Goal: Transaction & Acquisition: Purchase product/service

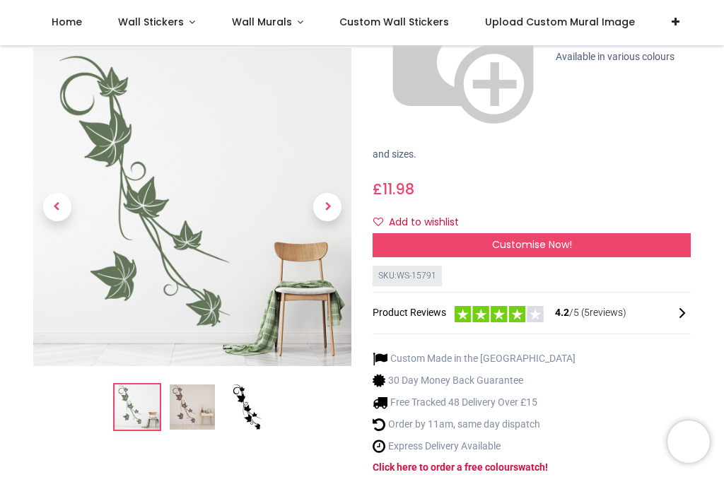
scroll to position [253, 0]
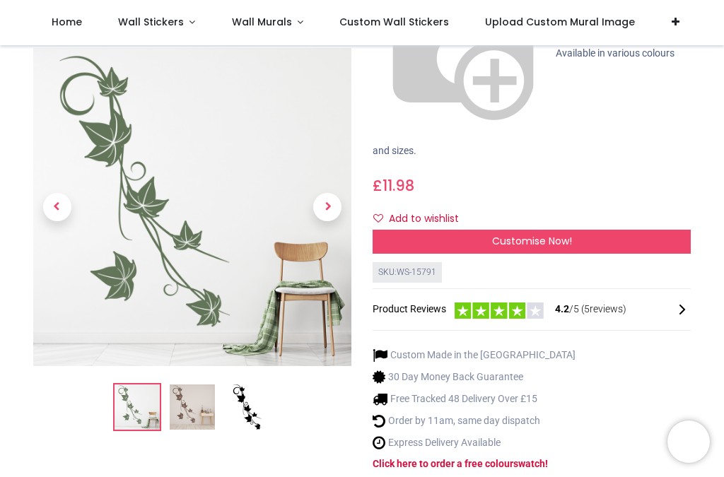
click at [146, 385] on img at bounding box center [136, 407] width 45 height 45
click at [197, 385] on img at bounding box center [192, 407] width 45 height 45
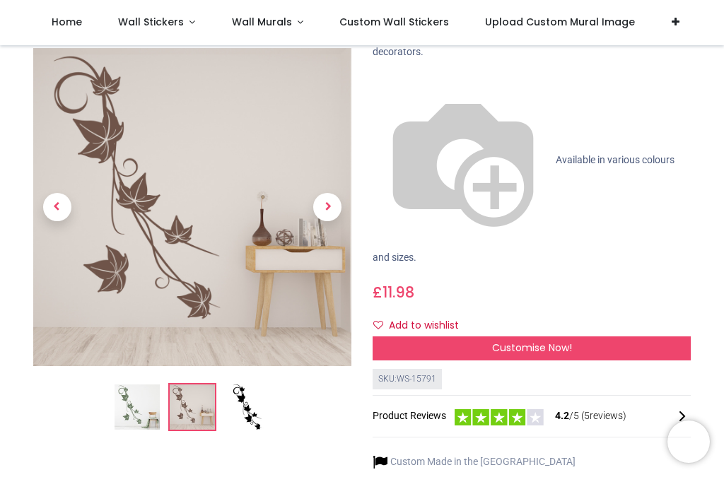
scroll to position [144, 0]
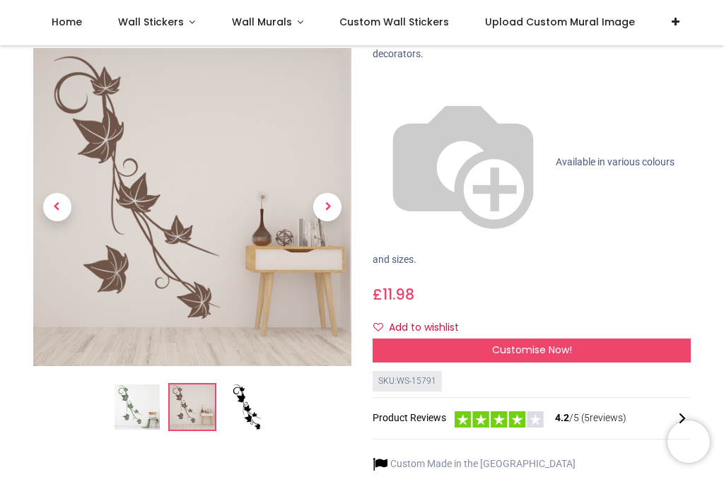
click at [198, 397] on img at bounding box center [192, 407] width 45 height 45
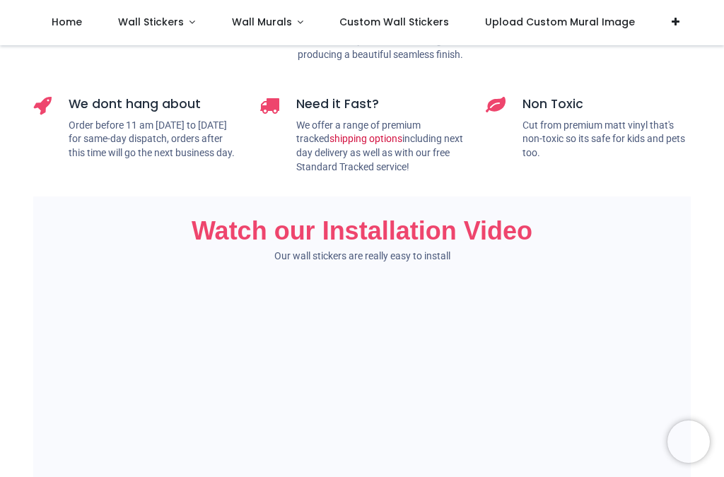
scroll to position [888, 0]
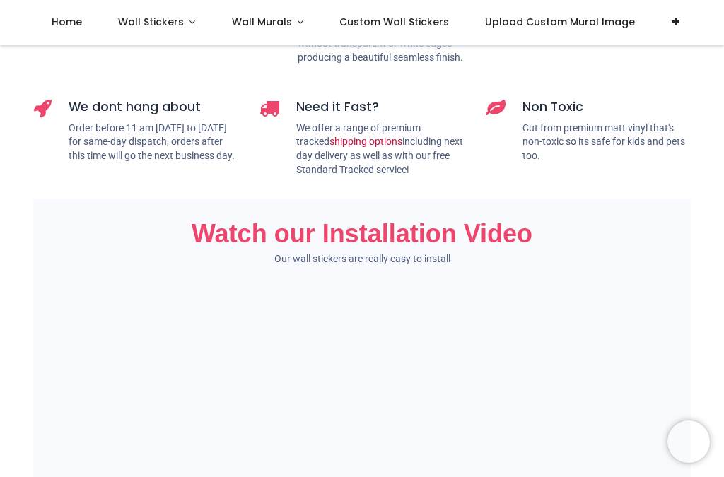
click at [710, 359] on div "Shop Floral Designs i" at bounding box center [362, 266] width 724 height 2217
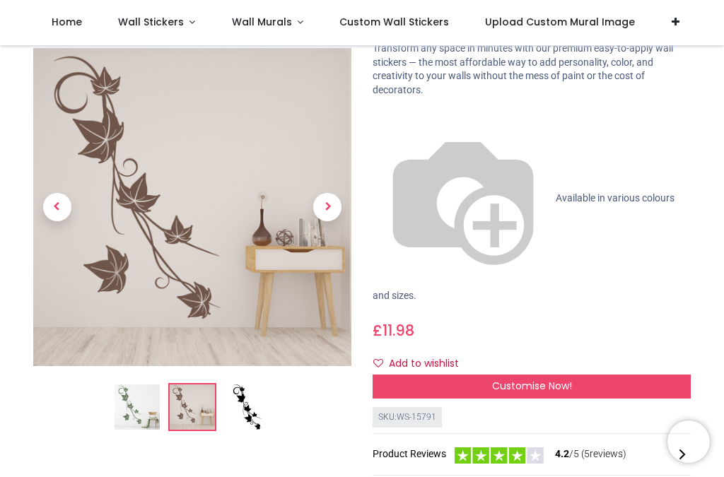
scroll to position [112, 0]
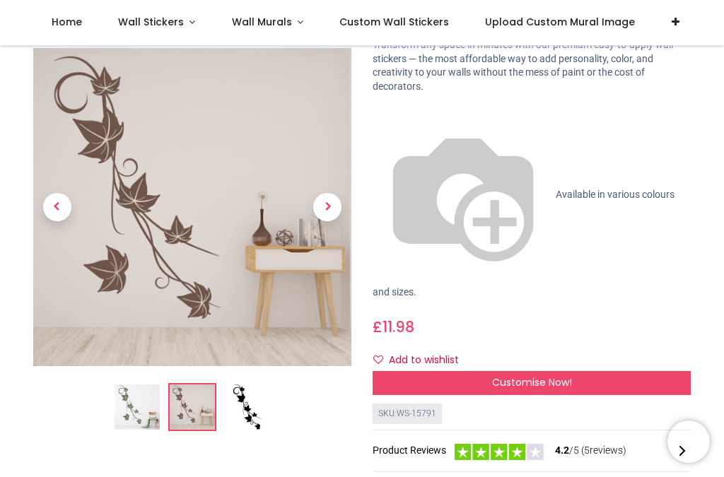
click at [568, 375] on span "Customise Now!" at bounding box center [532, 382] width 80 height 14
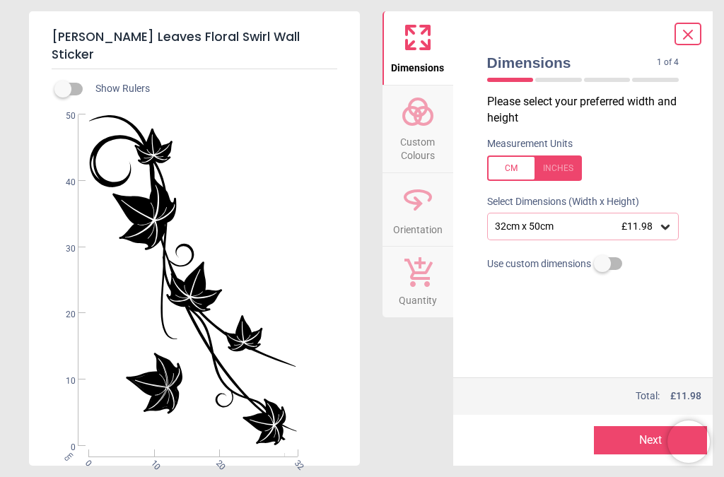
click at [568, 169] on div at bounding box center [534, 167] width 95 height 25
click at [676, 221] on div "12.6" x 19.7" (1ft 1" x 1ft 8") £11.98" at bounding box center [583, 226] width 192 height 27
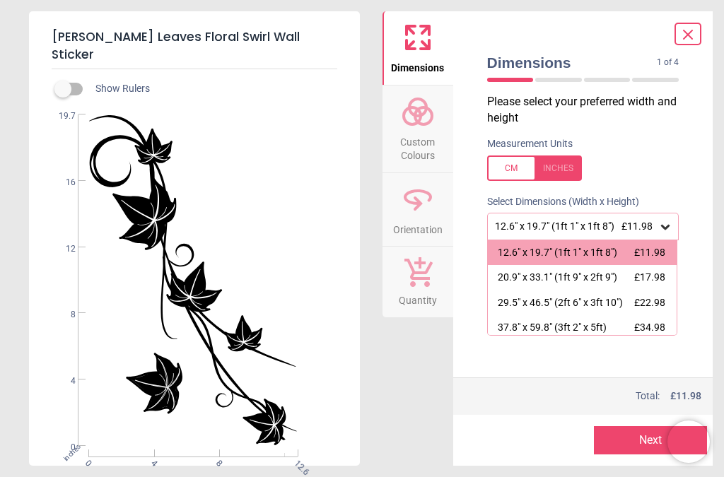
click at [697, 25] on div at bounding box center [687, 34] width 27 height 23
click at [694, 30] on icon at bounding box center [687, 34] width 17 height 17
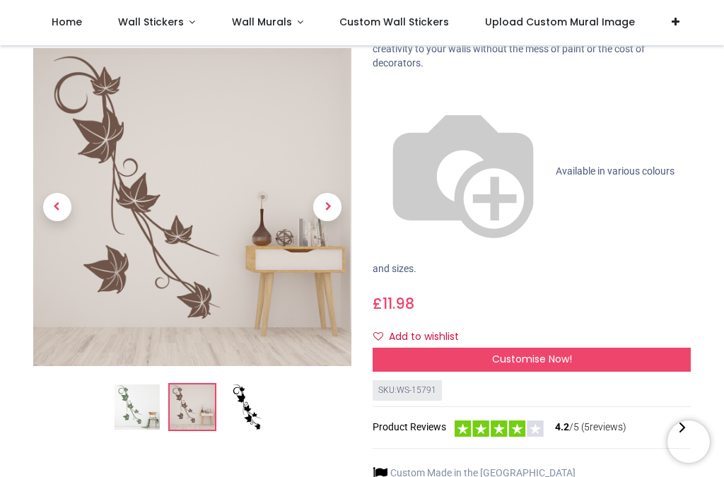
scroll to position [137, 0]
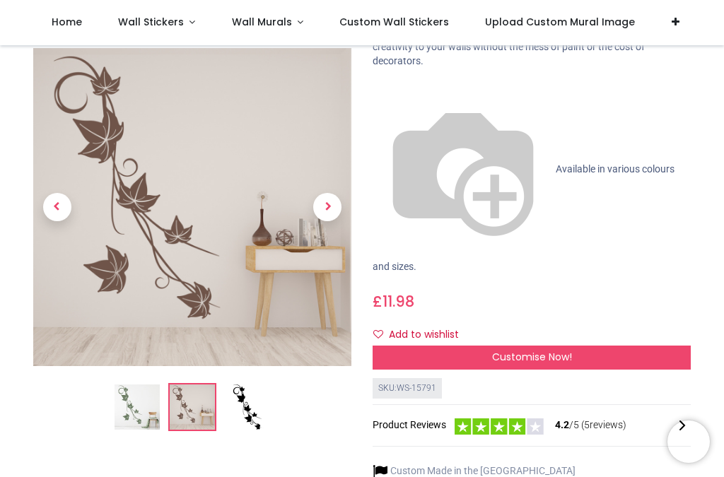
click at [623, 418] on span "4.2 /5 ( 5 reviews)" at bounding box center [590, 425] width 71 height 14
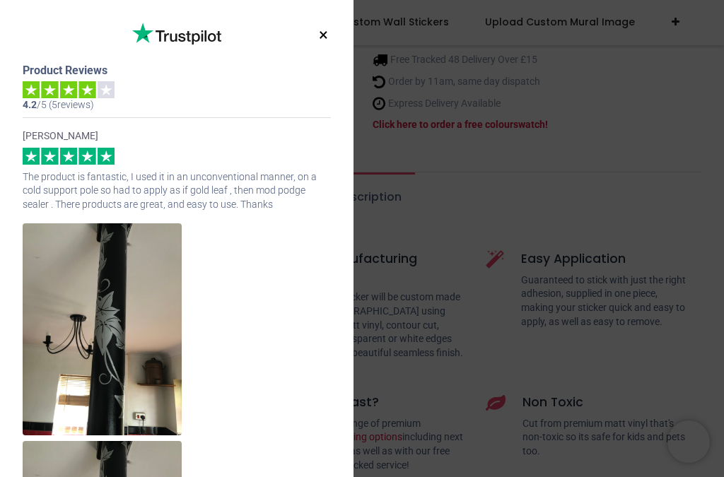
scroll to position [0, 0]
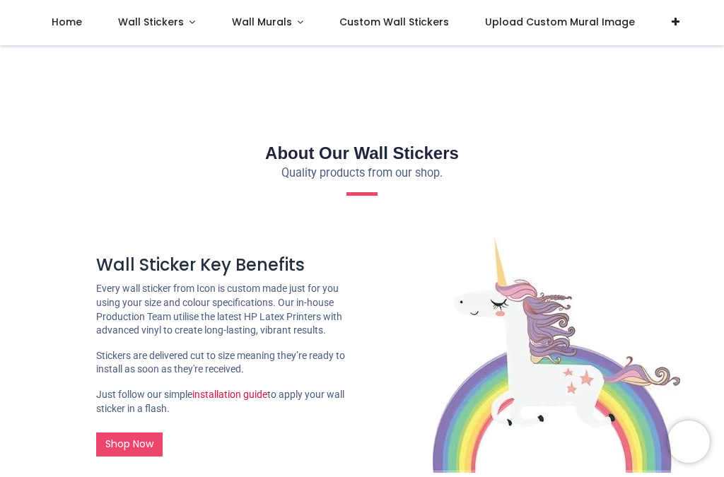
scroll to position [24, 0]
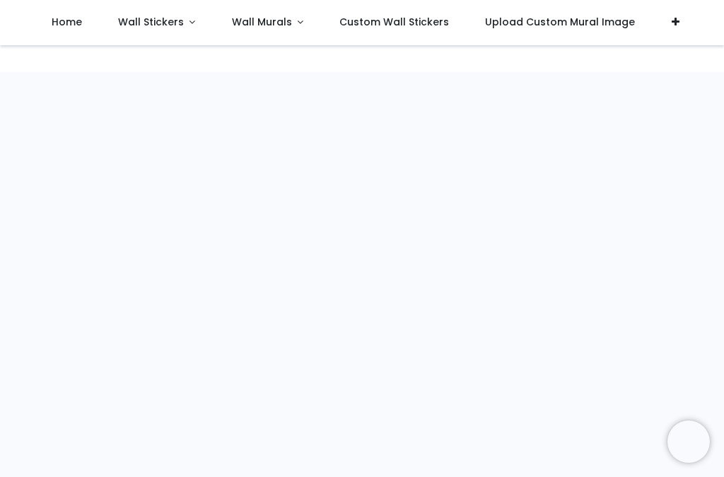
scroll to position [168, 0]
